Goal: Entertainment & Leisure: Consume media (video, audio)

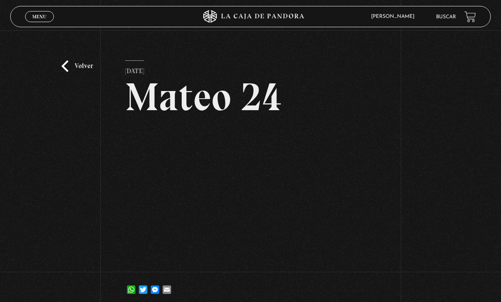
click at [31, 9] on div "Menu Cerrar" at bounding box center [100, 16] width 150 height 20
click at [48, 12] on link "Menu Cerrar" at bounding box center [39, 16] width 29 height 11
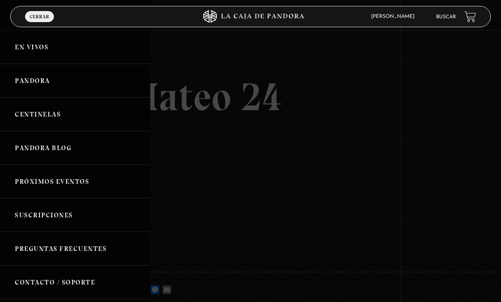
click at [29, 79] on link "Pandora" at bounding box center [75, 81] width 150 height 34
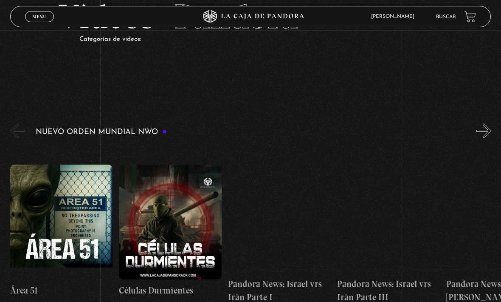
scroll to position [54, 0]
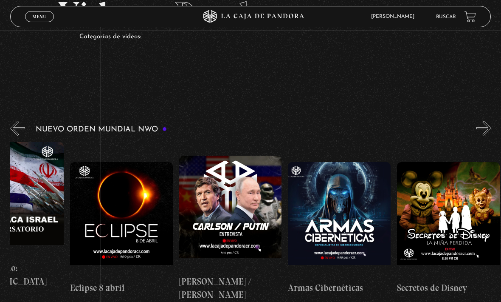
click at [485, 130] on button "»" at bounding box center [484, 128] width 15 height 15
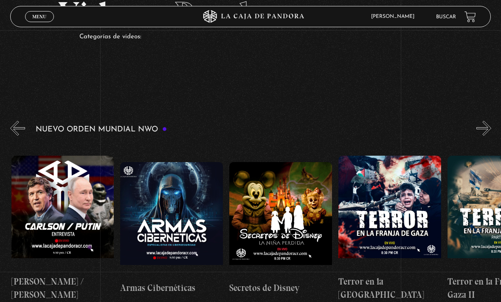
click at [482, 127] on button "»" at bounding box center [484, 128] width 15 height 15
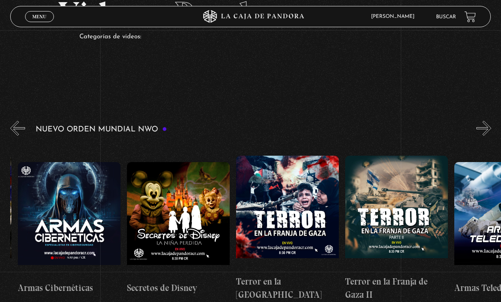
click at [480, 129] on button "»" at bounding box center [484, 128] width 15 height 15
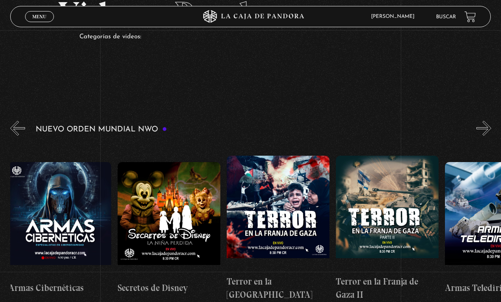
click at [483, 129] on button "»" at bounding box center [484, 128] width 15 height 15
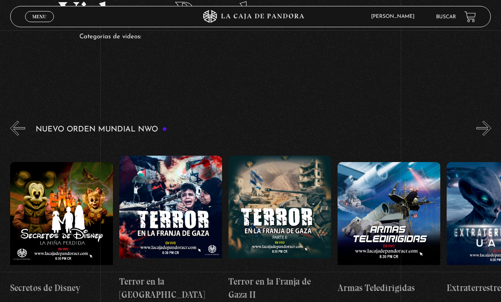
click at [483, 130] on button "»" at bounding box center [484, 128] width 15 height 15
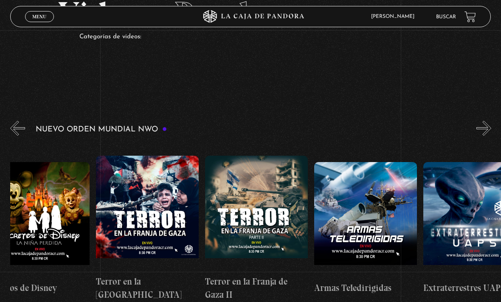
click at [481, 129] on button "»" at bounding box center [484, 128] width 15 height 15
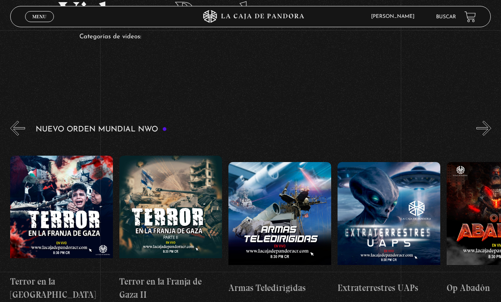
click at [482, 130] on button "»" at bounding box center [484, 128] width 15 height 15
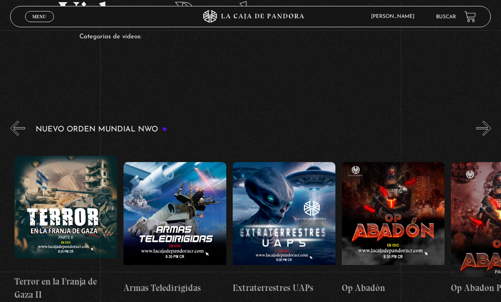
click at [479, 130] on button "»" at bounding box center [484, 128] width 15 height 15
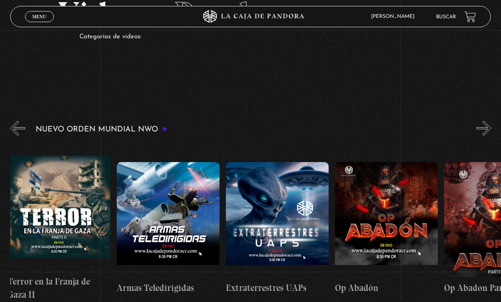
click at [485, 128] on button "»" at bounding box center [484, 128] width 15 height 15
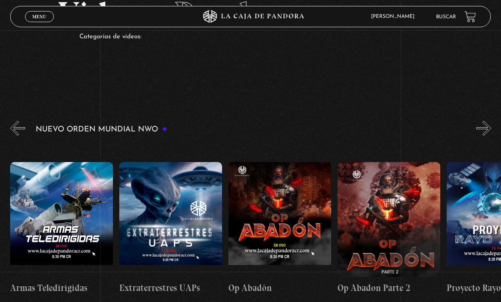
click at [483, 128] on button "»" at bounding box center [484, 128] width 15 height 15
click at [481, 129] on button "»" at bounding box center [484, 128] width 15 height 15
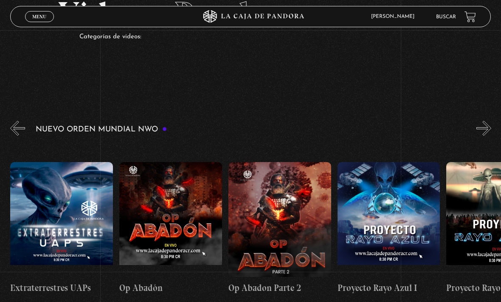
click at [484, 129] on button "»" at bounding box center [484, 128] width 15 height 15
click at [480, 129] on button "»" at bounding box center [484, 128] width 15 height 15
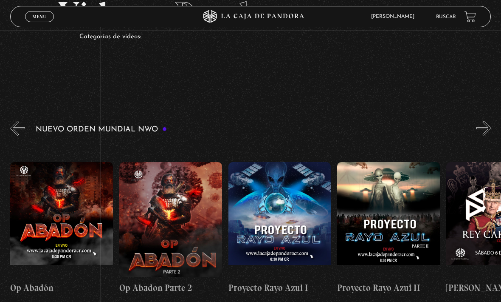
click at [481, 130] on button "»" at bounding box center [484, 128] width 15 height 15
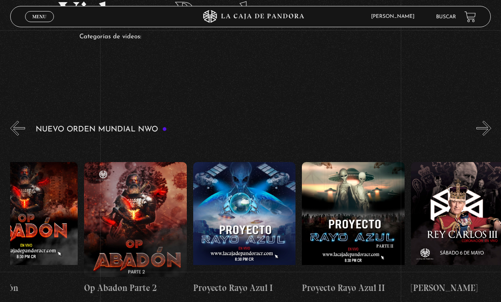
click at [482, 130] on button "»" at bounding box center [484, 128] width 15 height 15
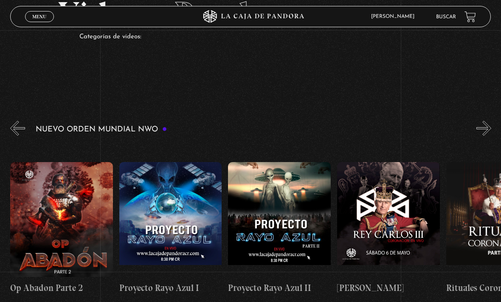
click at [483, 130] on button "»" at bounding box center [484, 128] width 15 height 15
click at [482, 130] on button "»" at bounding box center [484, 128] width 15 height 15
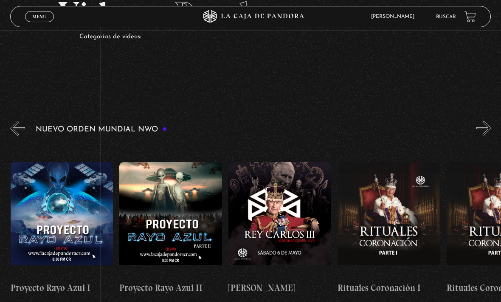
click at [481, 130] on button "»" at bounding box center [484, 128] width 15 height 15
click at [480, 131] on button "»" at bounding box center [484, 128] width 15 height 15
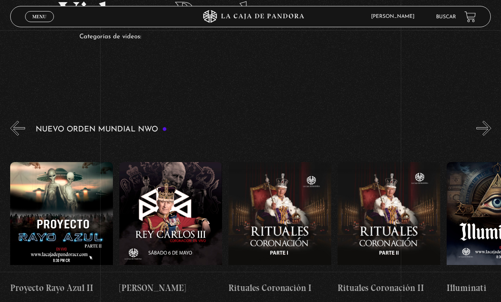
click at [479, 131] on button "»" at bounding box center [484, 128] width 15 height 15
click at [478, 130] on button "»" at bounding box center [484, 128] width 15 height 15
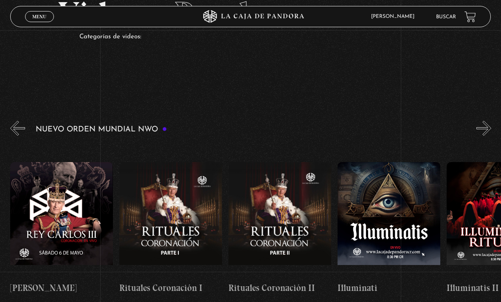
click at [478, 130] on button "»" at bounding box center [484, 128] width 15 height 15
click at [477, 130] on button "»" at bounding box center [484, 128] width 15 height 15
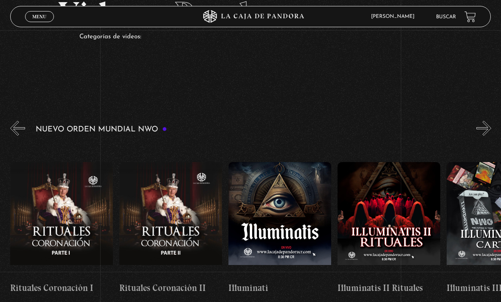
click at [477, 131] on button "»" at bounding box center [484, 128] width 15 height 15
click at [477, 130] on button "»" at bounding box center [484, 128] width 15 height 15
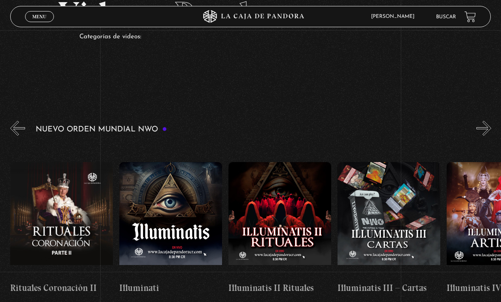
click at [477, 131] on button "»" at bounding box center [484, 128] width 15 height 15
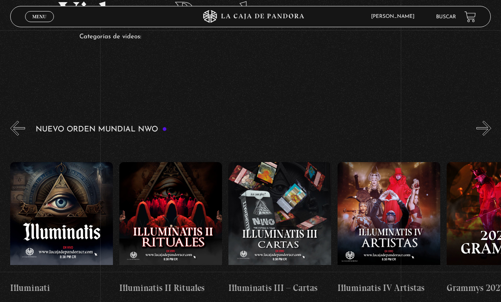
click at [468, 129] on div "Nuevo Orden Mundial NWO 2023" at bounding box center [255, 216] width 491 height 195
click at [477, 127] on button "»" at bounding box center [484, 128] width 15 height 15
click at [483, 127] on button "»" at bounding box center [484, 128] width 15 height 15
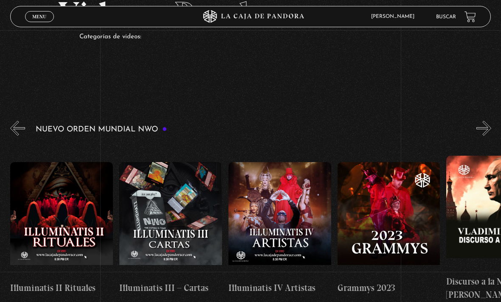
click at [482, 127] on button "»" at bounding box center [484, 128] width 15 height 15
click at [481, 126] on button "»" at bounding box center [484, 128] width 15 height 15
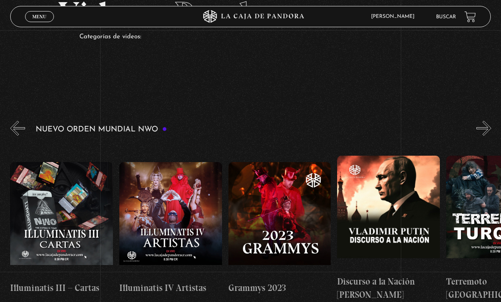
click at [483, 126] on button "»" at bounding box center [484, 128] width 15 height 15
click at [482, 125] on button "»" at bounding box center [484, 128] width 15 height 15
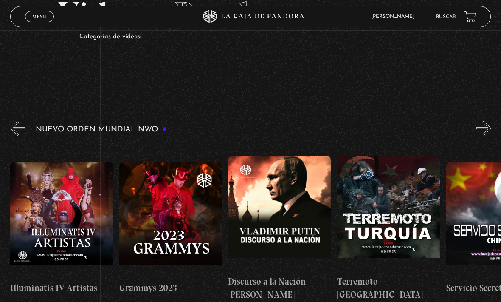
click at [482, 127] on button "»" at bounding box center [484, 128] width 15 height 15
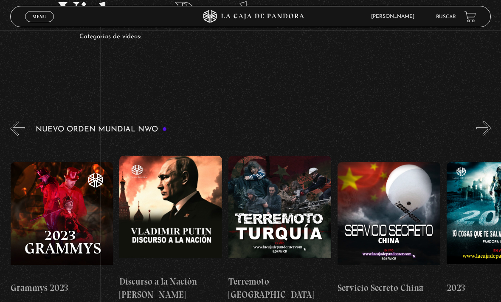
click at [481, 126] on button "»" at bounding box center [484, 128] width 15 height 15
click at [480, 127] on button "»" at bounding box center [484, 128] width 15 height 15
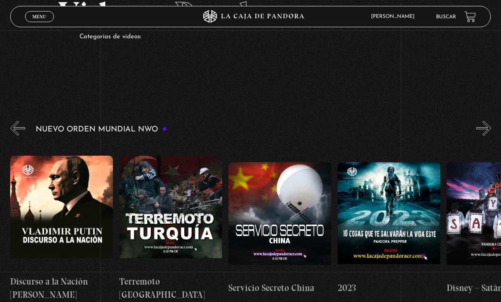
click at [481, 127] on button "»" at bounding box center [484, 128] width 15 height 15
click at [481, 129] on button "»" at bounding box center [484, 128] width 15 height 15
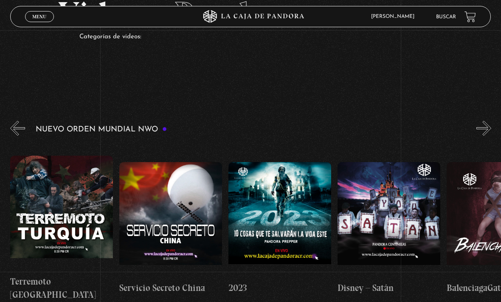
click at [479, 129] on button "»" at bounding box center [484, 128] width 15 height 15
click at [481, 130] on button "»" at bounding box center [484, 128] width 15 height 15
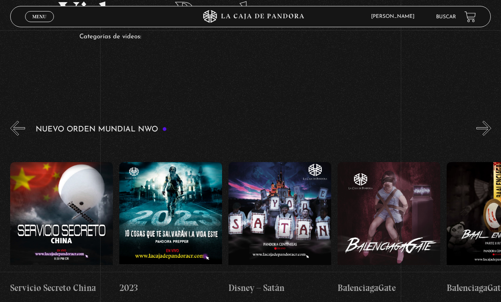
click at [481, 130] on button "»" at bounding box center [484, 128] width 15 height 15
click at [480, 129] on button "»" at bounding box center [484, 128] width 15 height 15
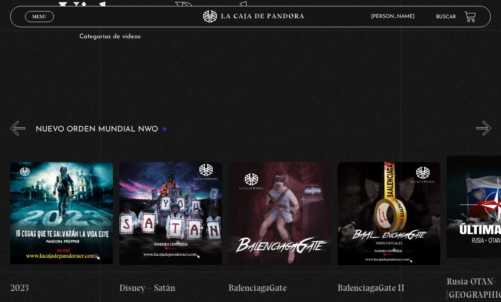
click at [480, 128] on button "»" at bounding box center [484, 128] width 15 height 15
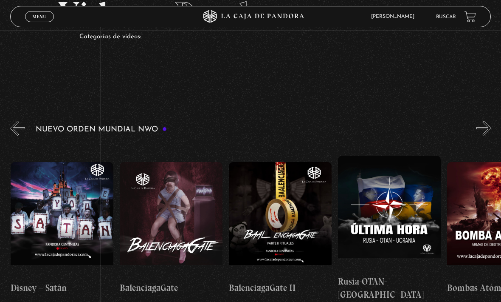
scroll to position [0, 4583]
click at [487, 126] on button "»" at bounding box center [484, 128] width 15 height 15
click at [491, 125] on button "»" at bounding box center [484, 128] width 15 height 15
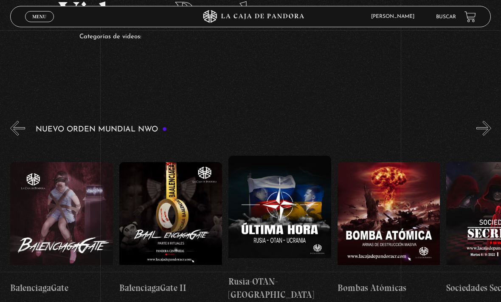
click at [491, 126] on button "»" at bounding box center [484, 128] width 15 height 15
click at [491, 127] on button "»" at bounding box center [484, 128] width 15 height 15
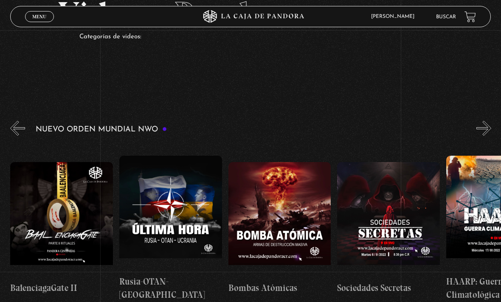
click at [491, 125] on button "»" at bounding box center [484, 128] width 15 height 15
click at [490, 127] on button "»" at bounding box center [484, 128] width 15 height 15
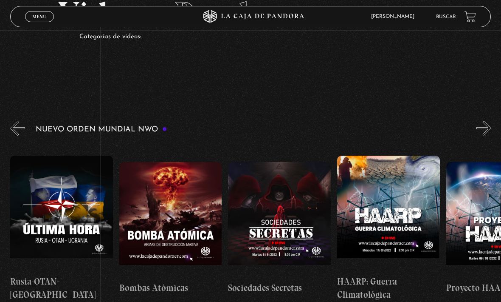
click at [488, 124] on button "»" at bounding box center [484, 128] width 15 height 15
click at [487, 124] on button "»" at bounding box center [484, 128] width 15 height 15
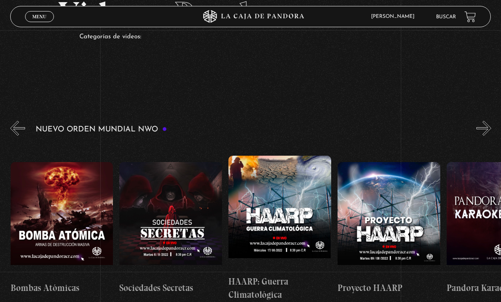
click at [487, 124] on button "»" at bounding box center [484, 128] width 15 height 15
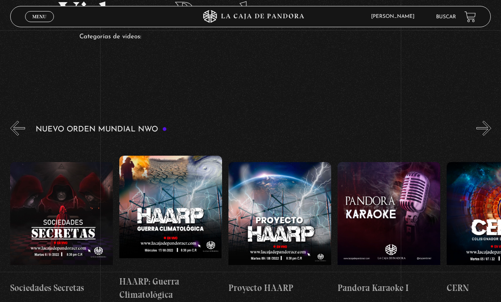
click at [486, 125] on button "»" at bounding box center [484, 128] width 15 height 15
click at [485, 125] on button "»" at bounding box center [484, 128] width 15 height 15
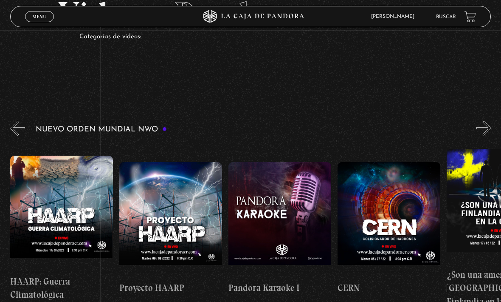
click at [485, 124] on button "»" at bounding box center [484, 128] width 15 height 15
click at [486, 124] on button "»" at bounding box center [484, 128] width 15 height 15
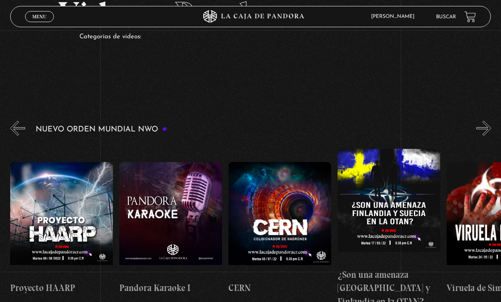
click at [486, 127] on button "»" at bounding box center [484, 128] width 15 height 15
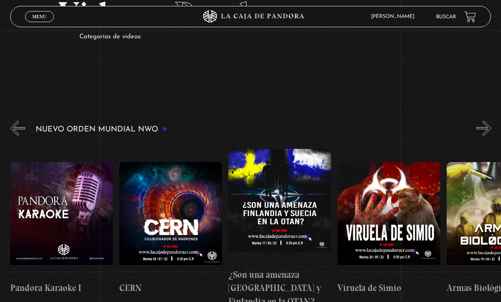
click at [485, 130] on button "»" at bounding box center [484, 128] width 15 height 15
click at [488, 128] on button "»" at bounding box center [484, 128] width 15 height 15
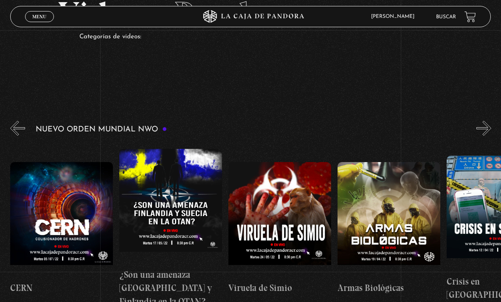
click at [488, 127] on button "»" at bounding box center [484, 128] width 15 height 15
click at [487, 125] on button "»" at bounding box center [484, 128] width 15 height 15
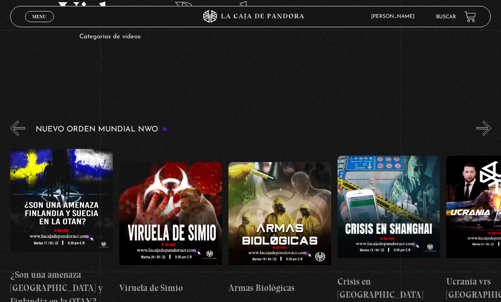
click at [487, 125] on button "»" at bounding box center [484, 128] width 15 height 15
click at [486, 126] on button "»" at bounding box center [484, 128] width 15 height 15
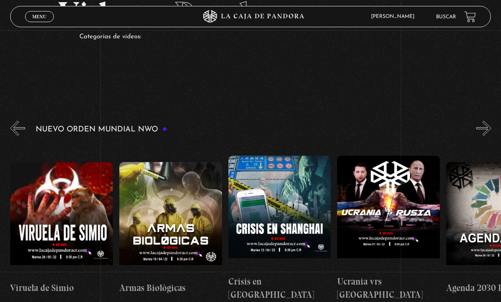
click at [486, 127] on button "»" at bounding box center [484, 128] width 15 height 15
click at [485, 126] on button "»" at bounding box center [484, 128] width 15 height 15
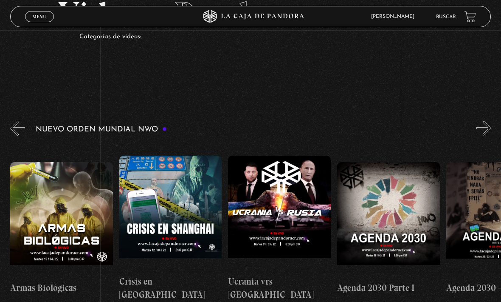
click at [486, 127] on button "»" at bounding box center [484, 128] width 15 height 15
click at [485, 127] on button "»" at bounding box center [484, 128] width 15 height 15
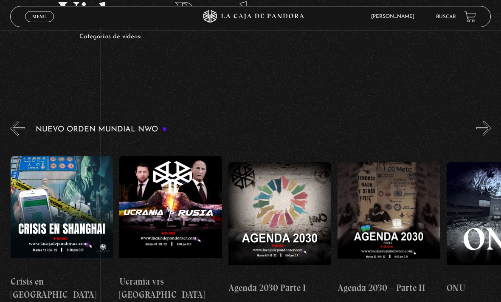
scroll to position [54, 0]
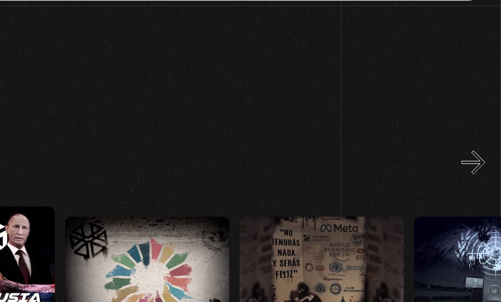
click at [477, 121] on button "»" at bounding box center [484, 128] width 15 height 15
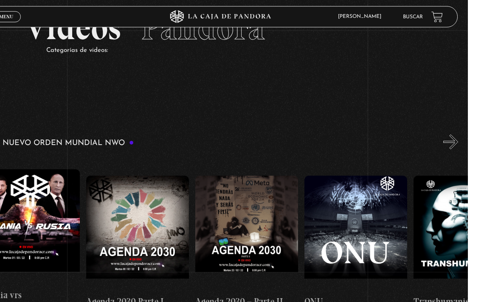
scroll to position [41, 0]
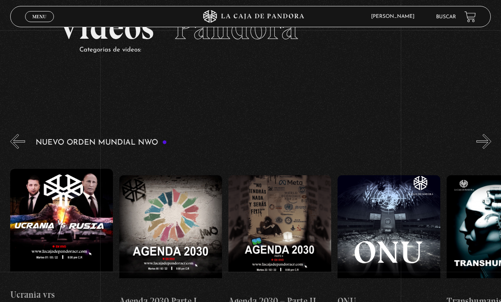
click at [484, 144] on button "»" at bounding box center [484, 141] width 15 height 15
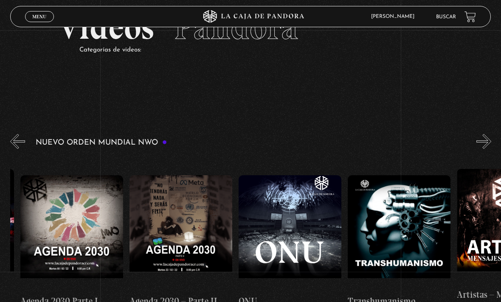
click at [477, 143] on button "»" at bounding box center [484, 141] width 15 height 15
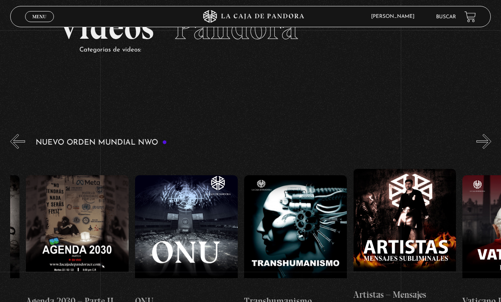
click at [480, 142] on button "»" at bounding box center [484, 141] width 15 height 15
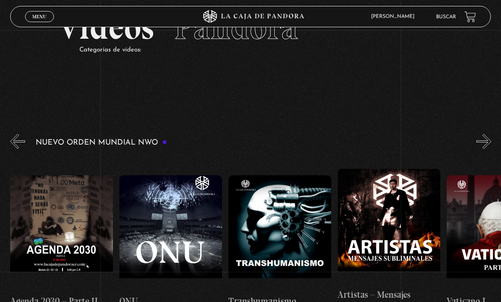
click at [477, 141] on button "»" at bounding box center [484, 141] width 15 height 15
click at [482, 141] on button "»" at bounding box center [484, 141] width 15 height 15
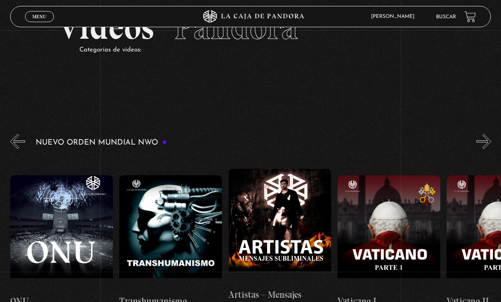
click at [480, 141] on button "»" at bounding box center [484, 141] width 15 height 15
click at [484, 143] on button "»" at bounding box center [484, 141] width 15 height 15
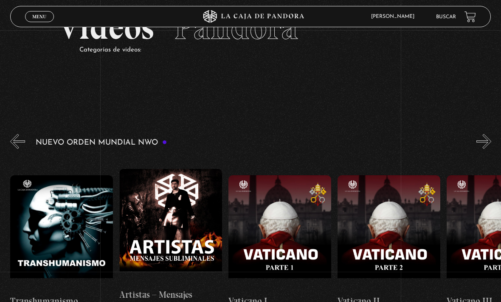
scroll to position [0, 6547]
click at [489, 136] on button "»" at bounding box center [484, 141] width 15 height 15
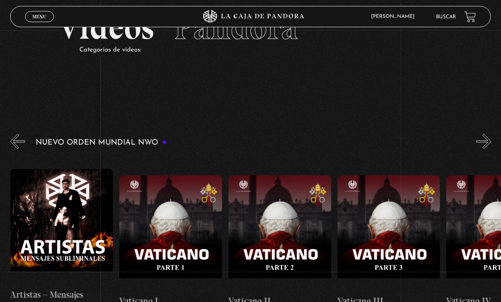
click at [487, 139] on button "»" at bounding box center [484, 141] width 15 height 15
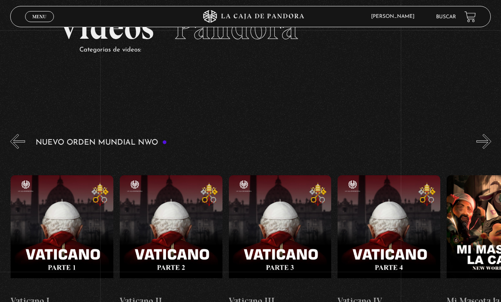
click at [478, 136] on button "»" at bounding box center [484, 141] width 15 height 15
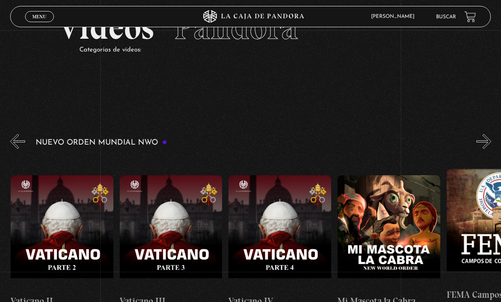
scroll to position [0, 6874]
click at [483, 141] on button "»" at bounding box center [484, 141] width 15 height 15
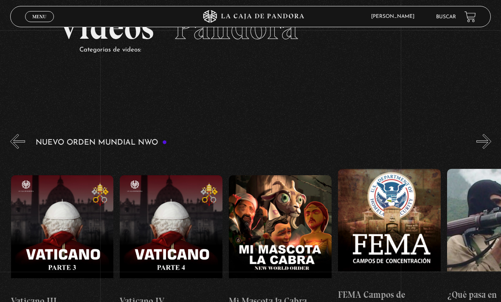
scroll to position [0, 6983]
click at [478, 142] on button "»" at bounding box center [484, 141] width 15 height 15
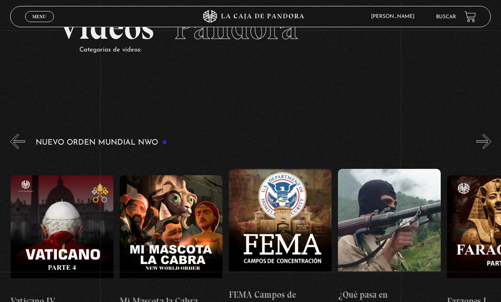
scroll to position [0, 7092]
click at [480, 142] on button "»" at bounding box center [484, 141] width 15 height 15
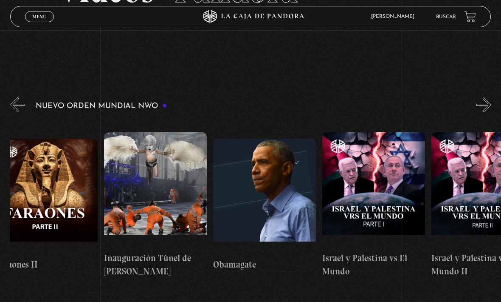
scroll to position [78, 0]
click at [487, 97] on button "»" at bounding box center [484, 104] width 15 height 15
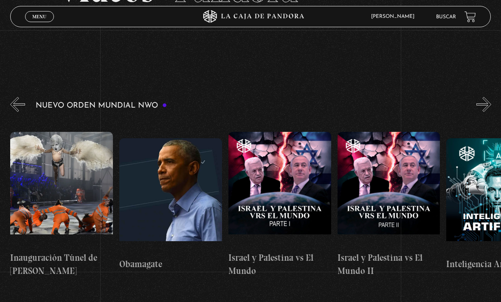
click at [486, 104] on button "»" at bounding box center [484, 104] width 15 height 15
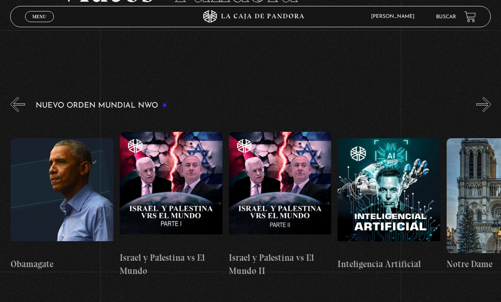
scroll to position [0, 7856]
click at [485, 111] on button "»" at bounding box center [484, 104] width 15 height 15
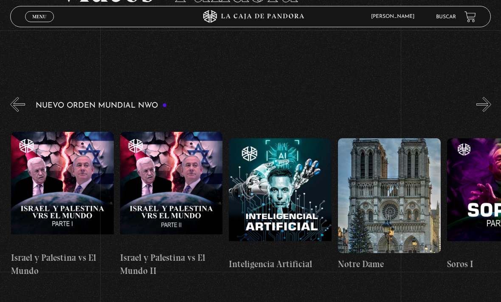
scroll to position [0, 7965]
click at [483, 102] on button "»" at bounding box center [484, 104] width 15 height 15
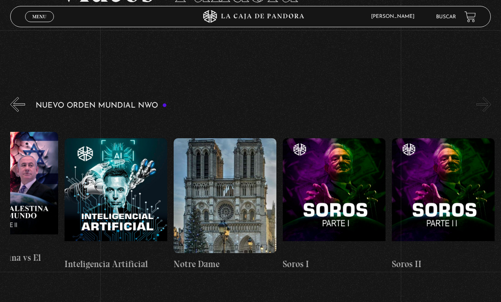
scroll to position [0, 8129]
click at [332, 145] on figure at bounding box center [334, 195] width 103 height 115
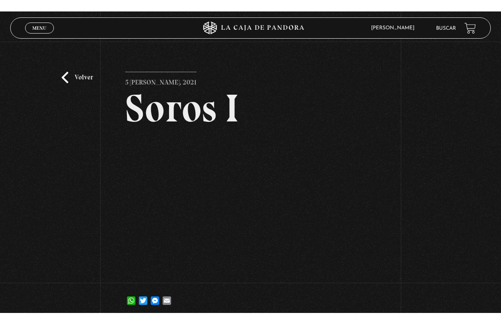
scroll to position [10, 0]
